Goal: Find specific page/section: Find specific page/section

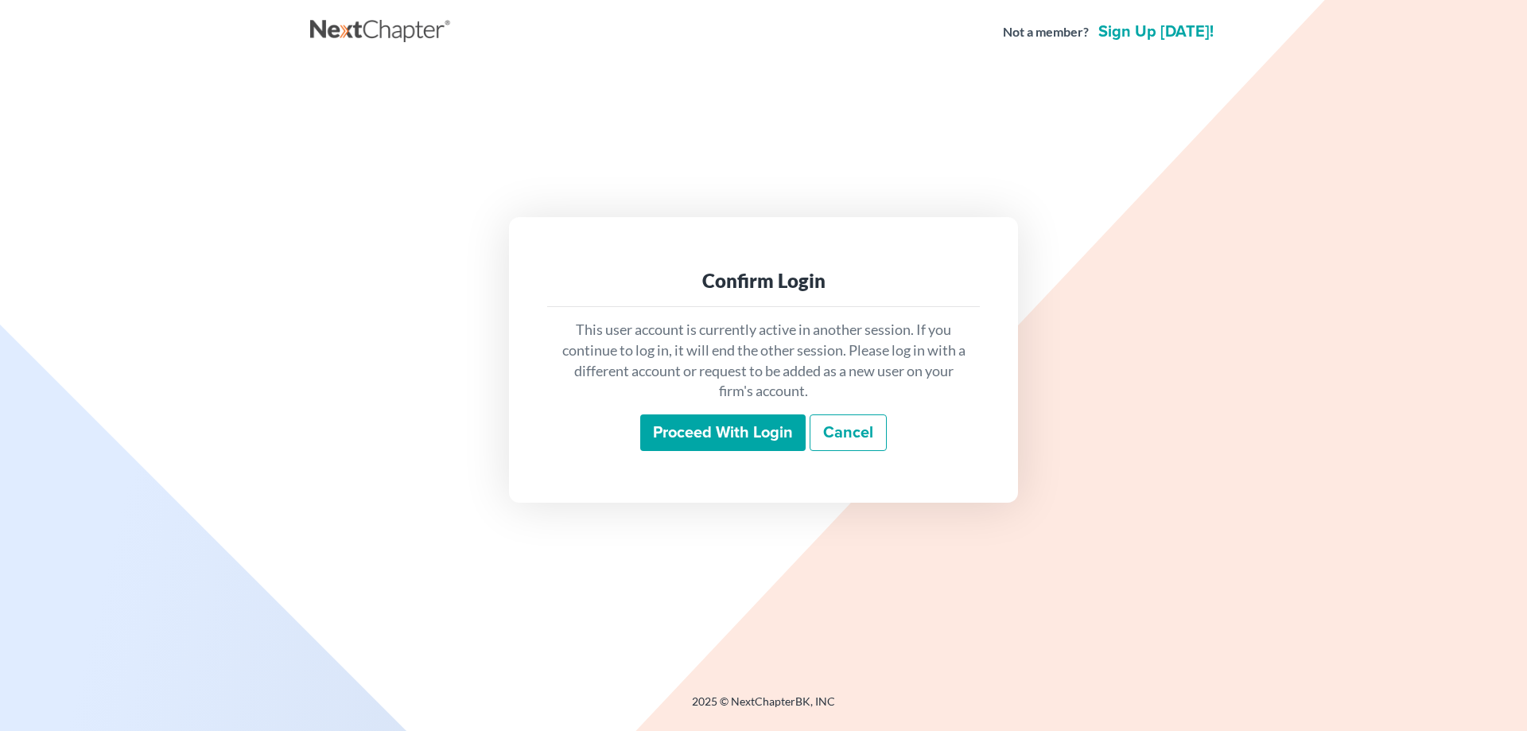
click at [698, 433] on input "Proceed with login" at bounding box center [722, 432] width 165 height 37
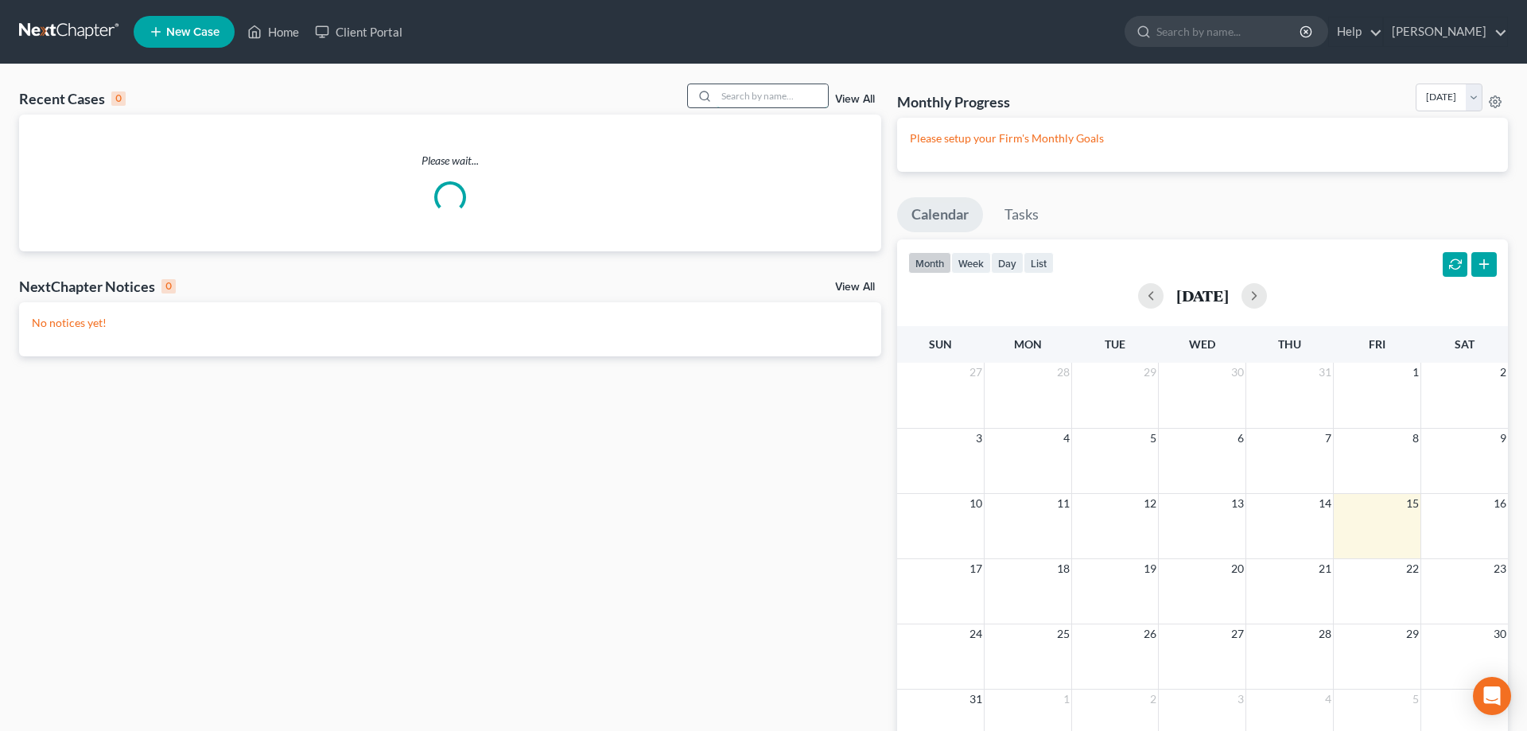
click at [720, 96] on input "search" at bounding box center [772, 95] width 111 height 23
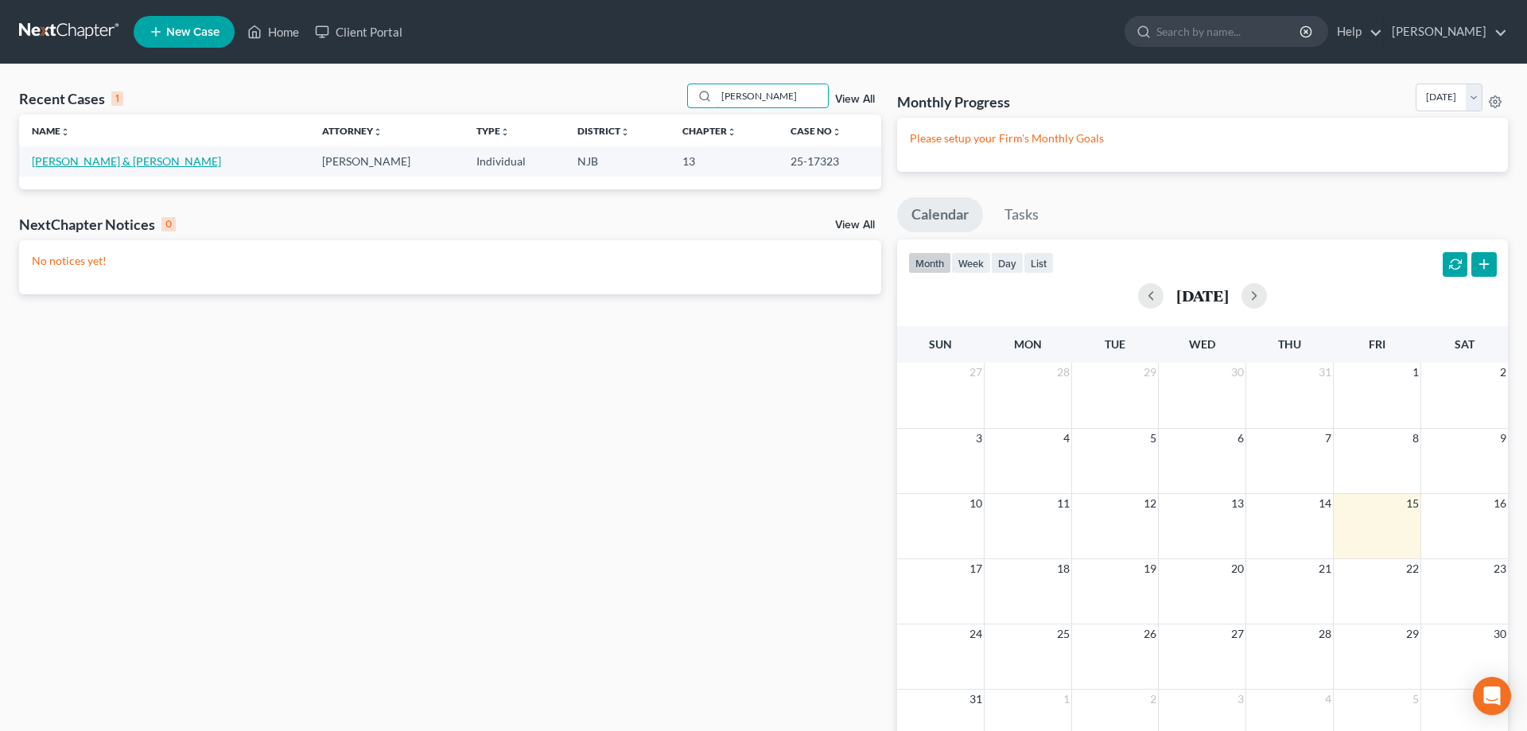
type input "[PERSON_NAME]"
click at [84, 157] on link "Nunez, Krystle & Misael" at bounding box center [126, 161] width 189 height 14
